Goal: Information Seeking & Learning: Compare options

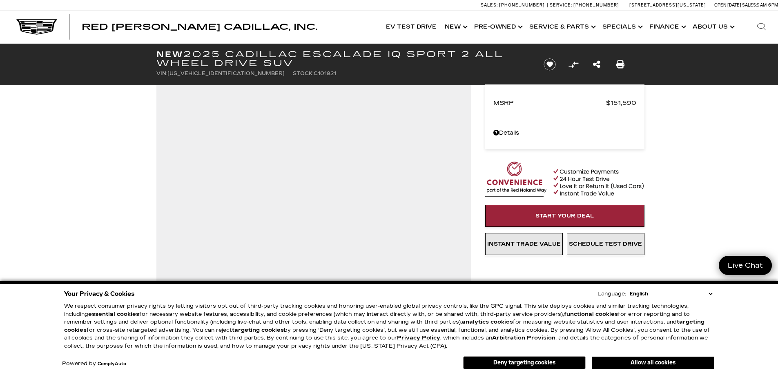
click at [711, 293] on select "English Spanish / Español English / [GEOGRAPHIC_DATA] Korean / 한국어 Vietnamese /…" at bounding box center [671, 294] width 87 height 8
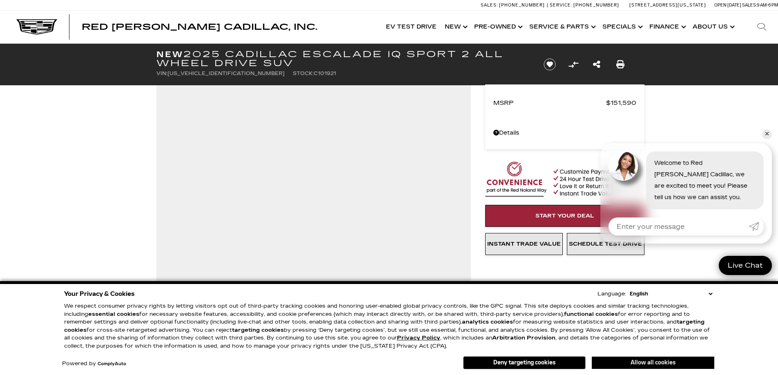
click at [657, 363] on button "Allow all cookies" at bounding box center [653, 363] width 123 height 12
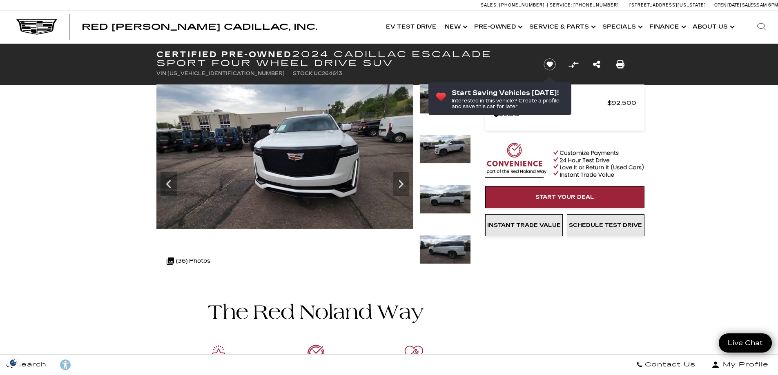
click at [404, 185] on icon "Next" at bounding box center [401, 184] width 16 height 16
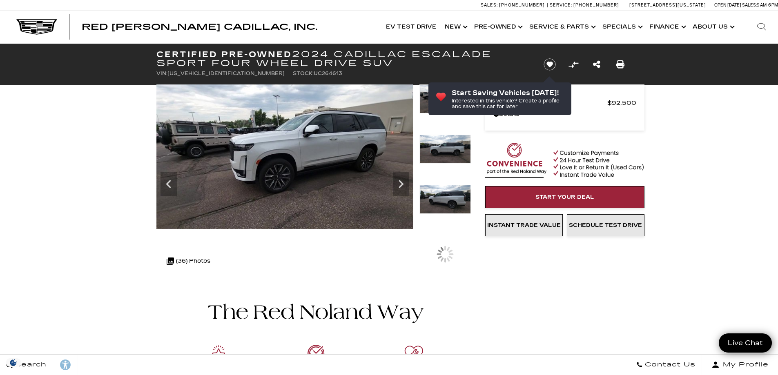
click at [404, 185] on icon "Next" at bounding box center [401, 184] width 16 height 16
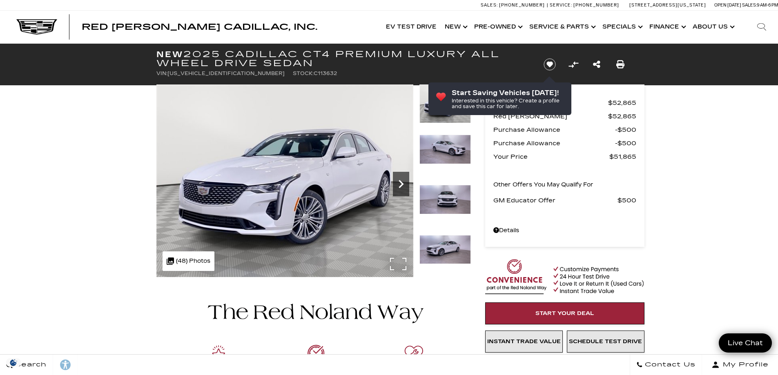
click at [399, 191] on icon "Next" at bounding box center [401, 184] width 16 height 16
